Goal: Information Seeking & Learning: Learn about a topic

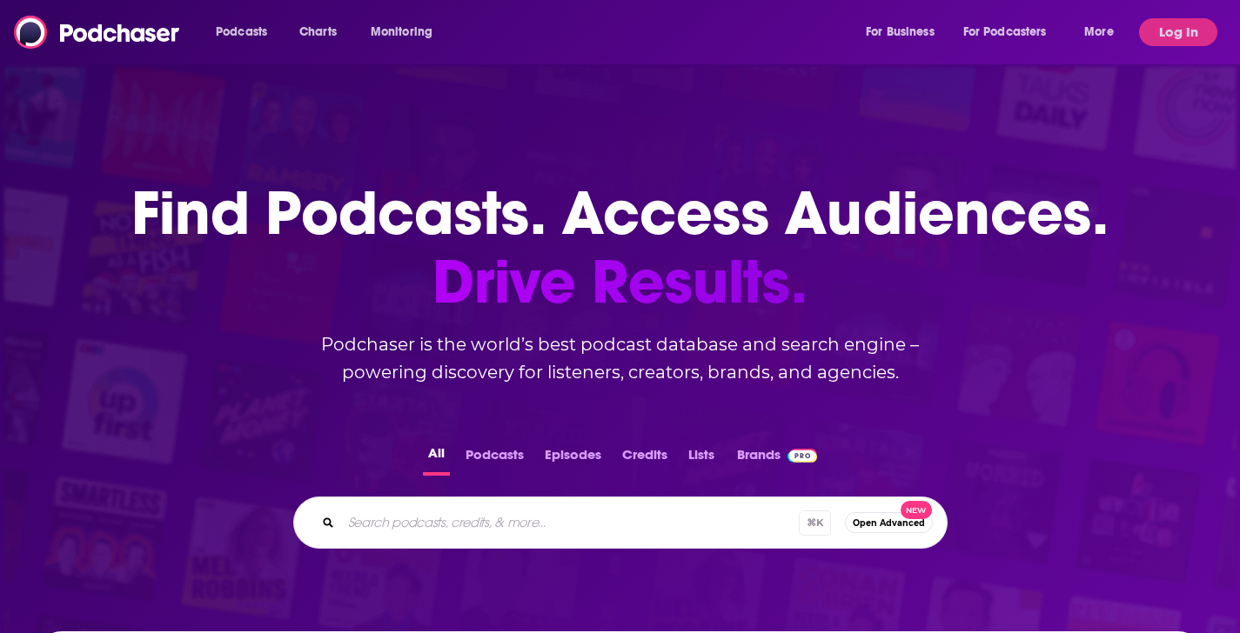
click at [457, 535] on input "Search podcasts, credits, & more..." at bounding box center [570, 523] width 458 height 28
type input "taking back the narrative"
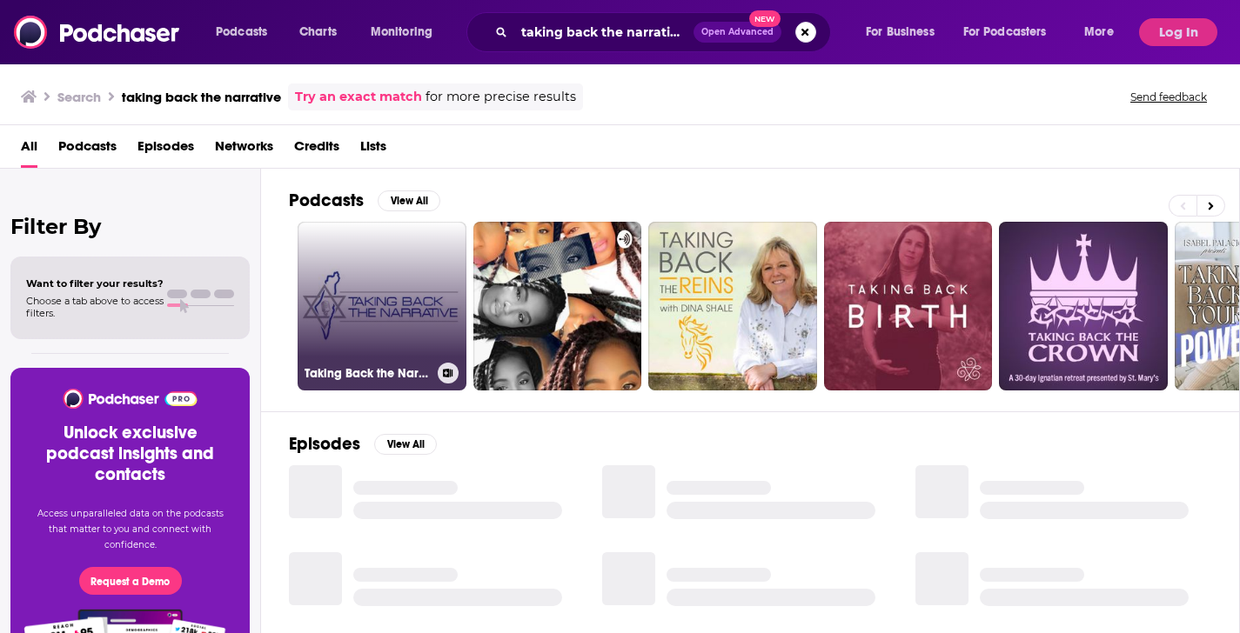
click at [367, 272] on link "Taking Back the Narrative" at bounding box center [382, 306] width 169 height 169
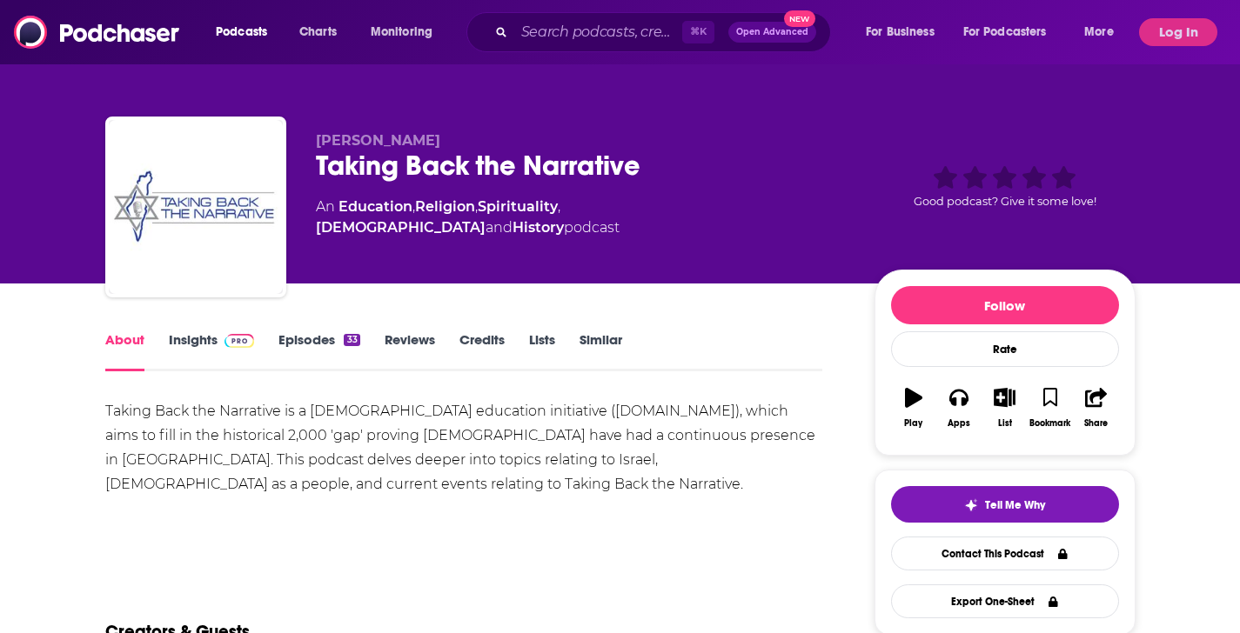
click at [198, 346] on link "Insights" at bounding box center [212, 352] width 86 height 40
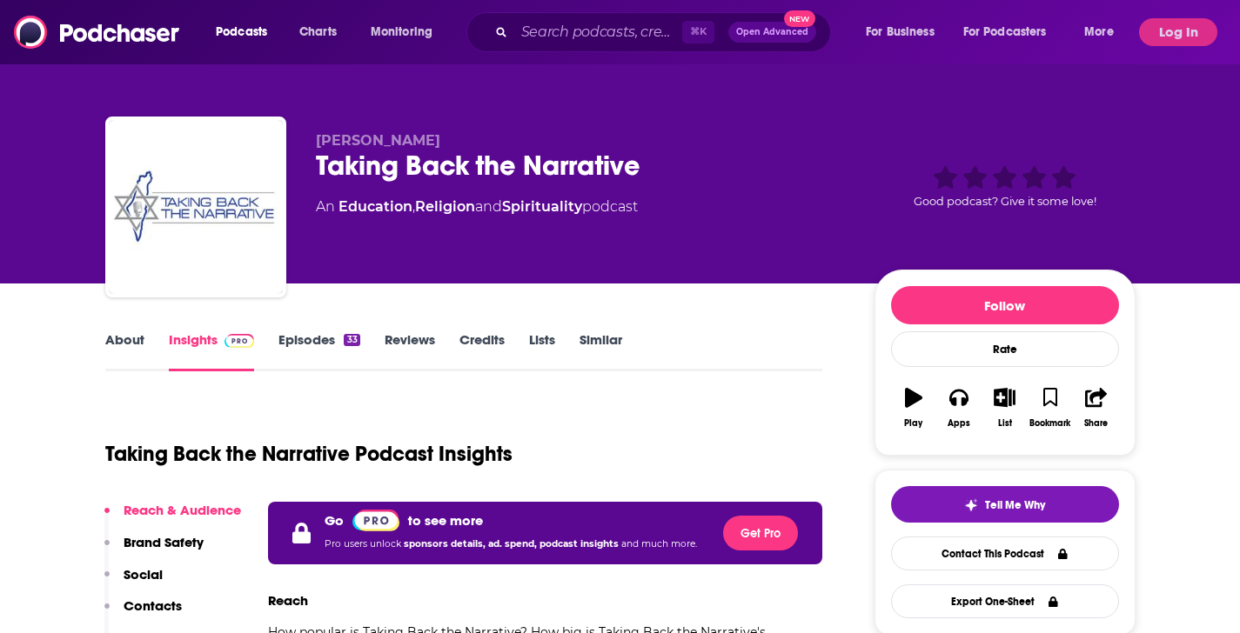
click at [331, 340] on link "Episodes 33" at bounding box center [318, 352] width 81 height 40
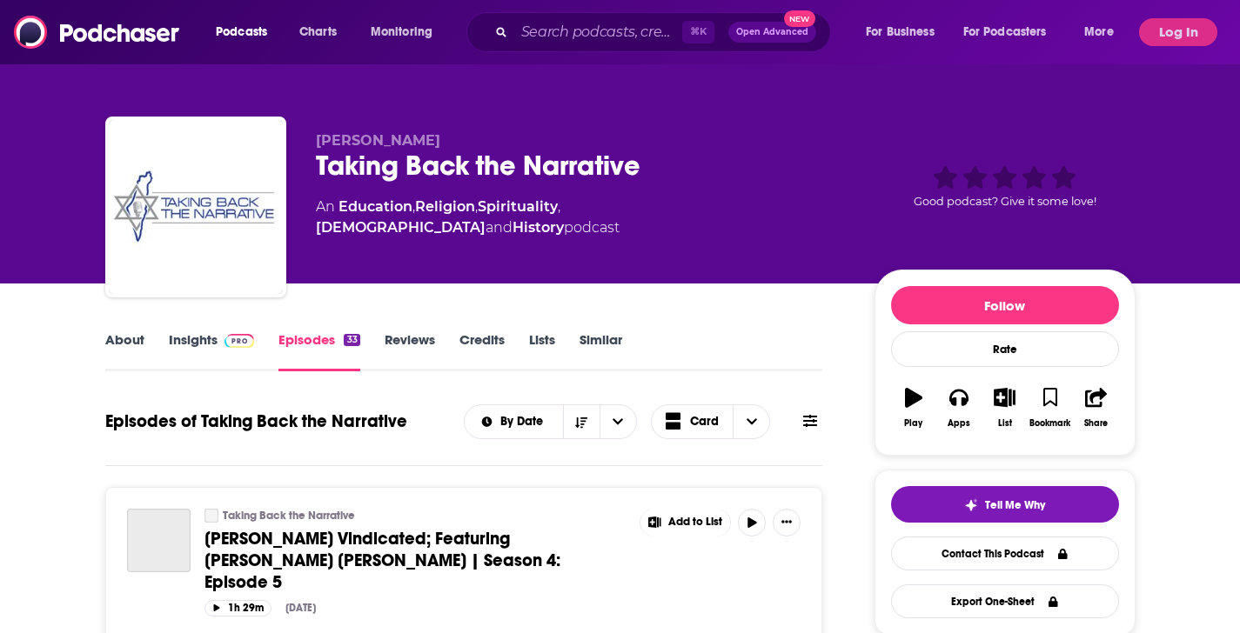
click at [404, 347] on link "Reviews" at bounding box center [410, 352] width 50 height 40
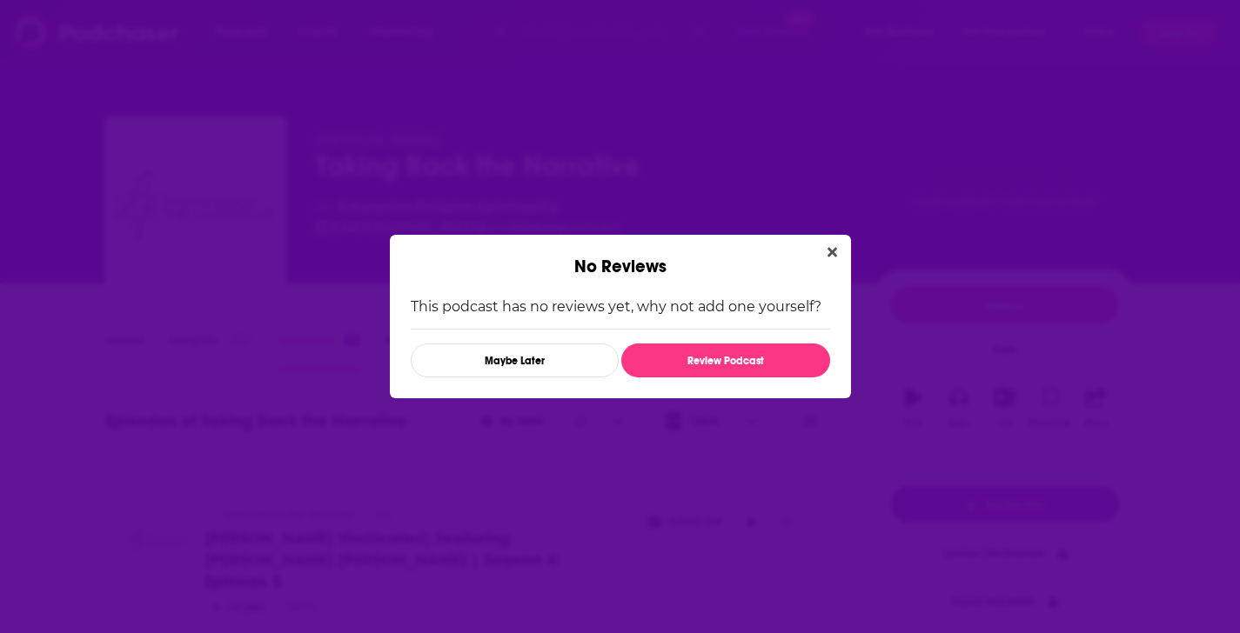
click at [818, 273] on div "No Reviews" at bounding box center [620, 256] width 461 height 43
click at [818, 253] on div "No Reviews" at bounding box center [620, 256] width 461 height 43
click at [825, 253] on button "Close" at bounding box center [832, 253] width 23 height 22
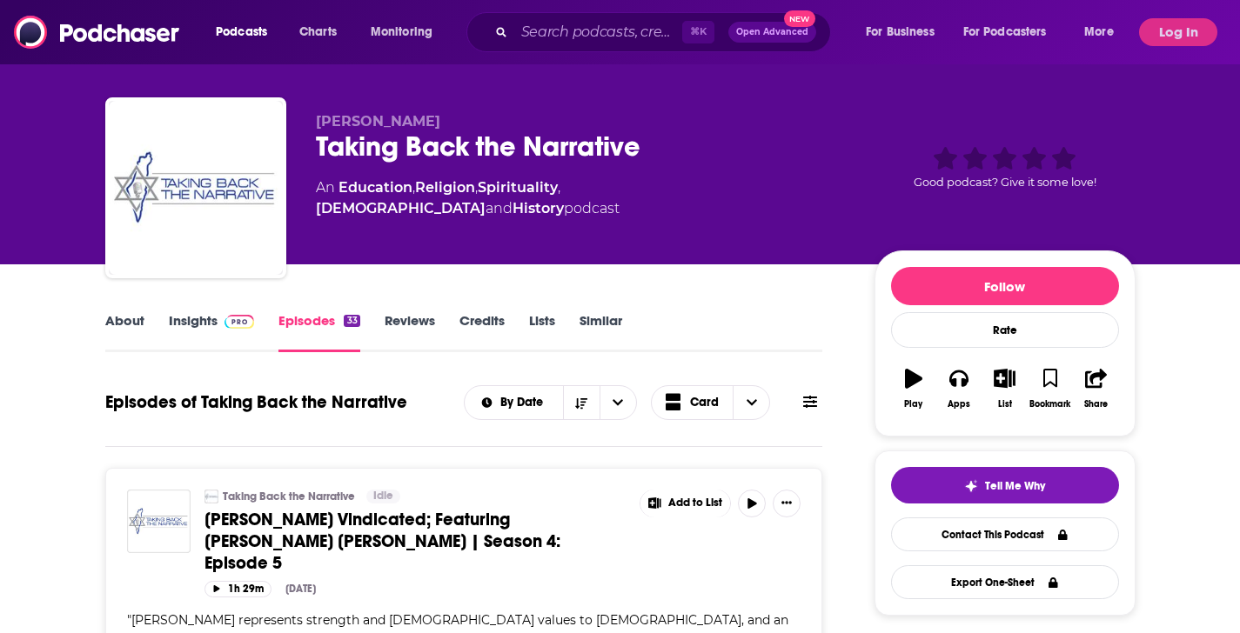
scroll to position [43, 0]
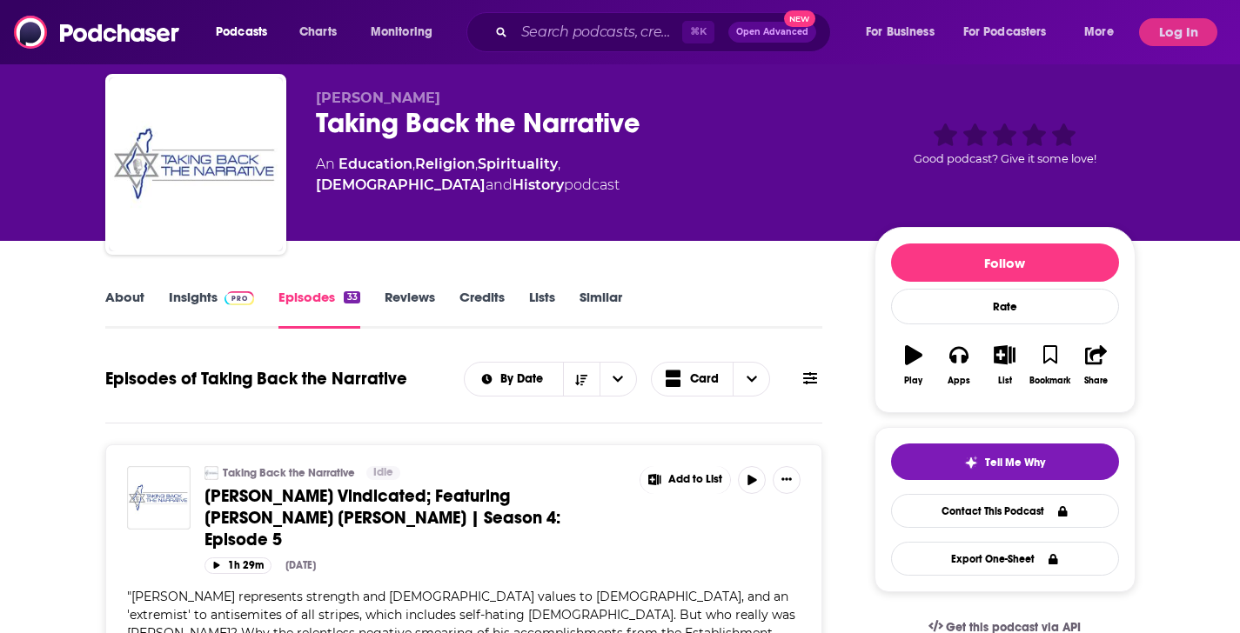
click at [486, 298] on link "Credits" at bounding box center [481, 309] width 45 height 40
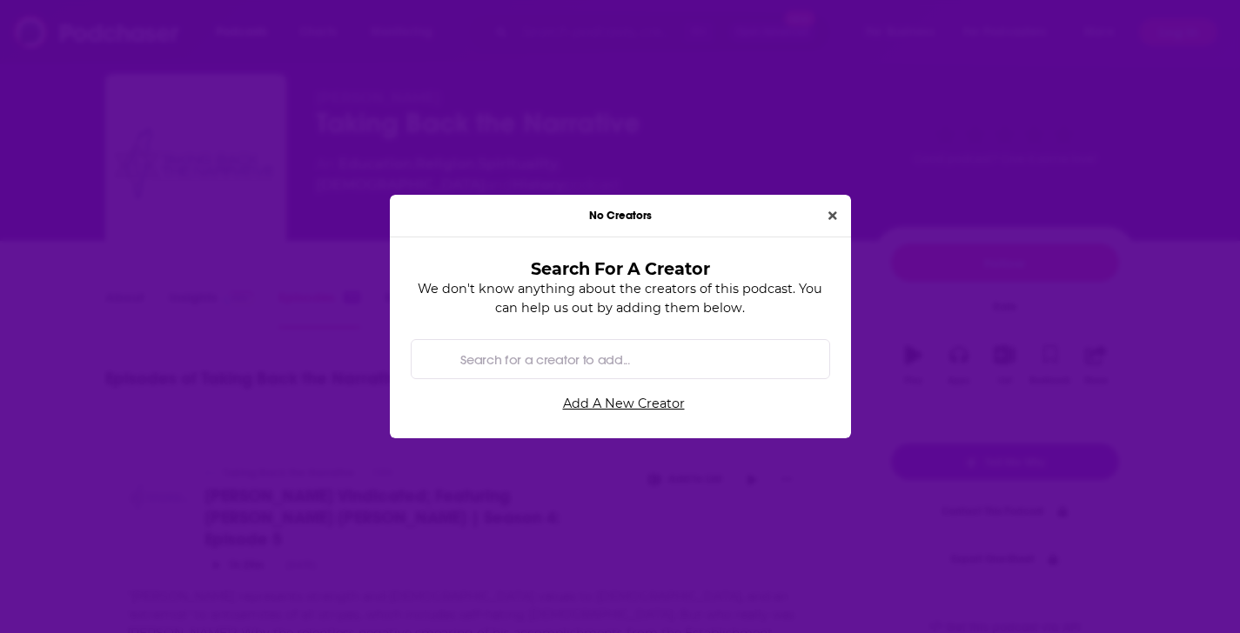
scroll to position [0, 0]
click at [818, 224] on div "No Creators" at bounding box center [620, 216] width 461 height 43
click at [829, 216] on icon "Close" at bounding box center [832, 216] width 9 height 12
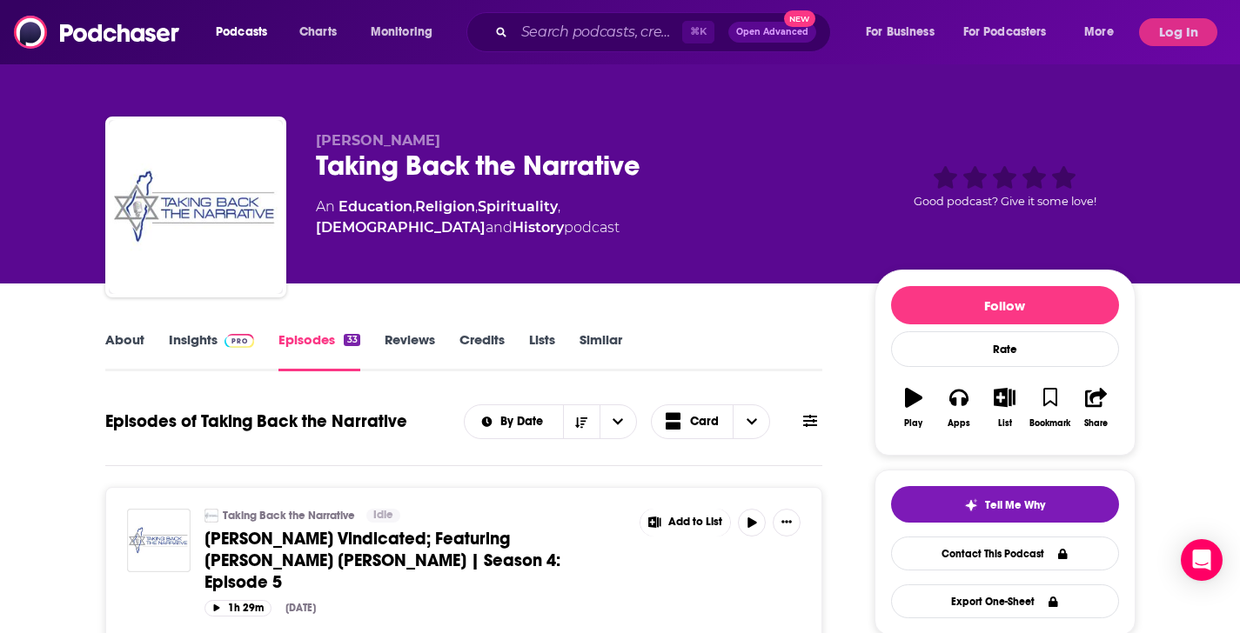
click at [593, 340] on link "Similar" at bounding box center [601, 352] width 43 height 40
